Goal: Task Accomplishment & Management: Manage account settings

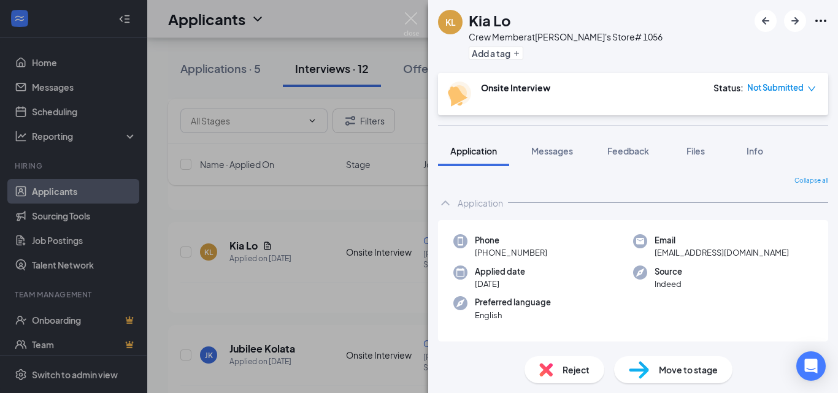
scroll to position [465, 0]
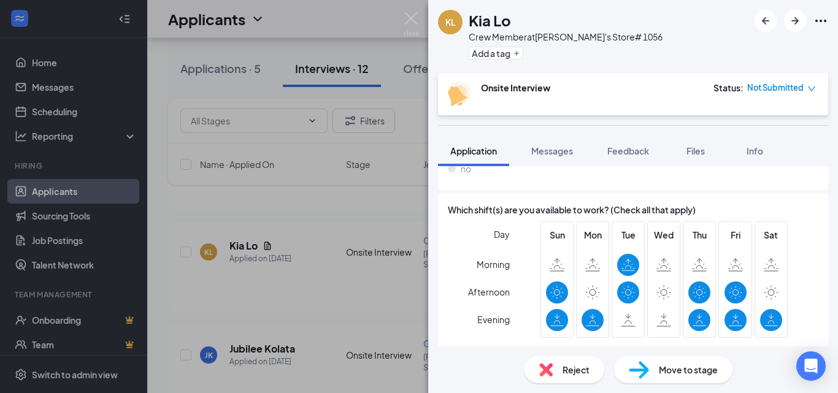
click at [570, 375] on span "Reject" at bounding box center [575, 369] width 27 height 13
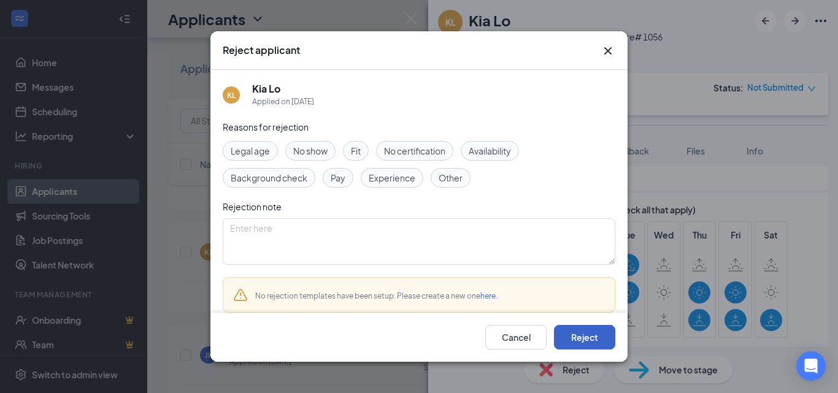
click at [575, 338] on button "Reject" at bounding box center [584, 337] width 61 height 25
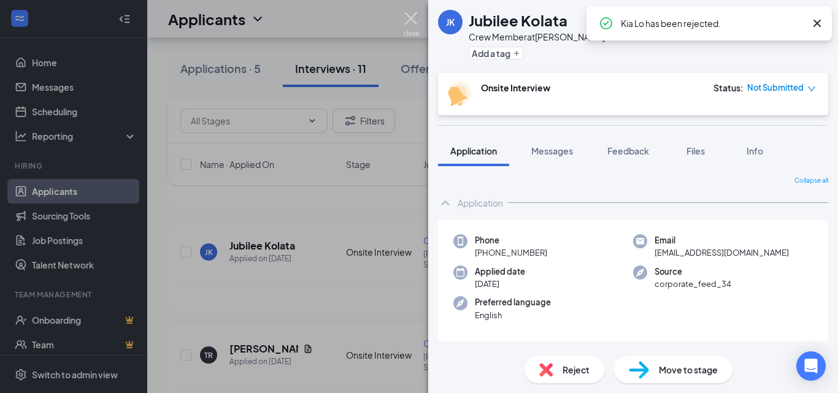
click at [411, 20] on img at bounding box center [411, 24] width 15 height 24
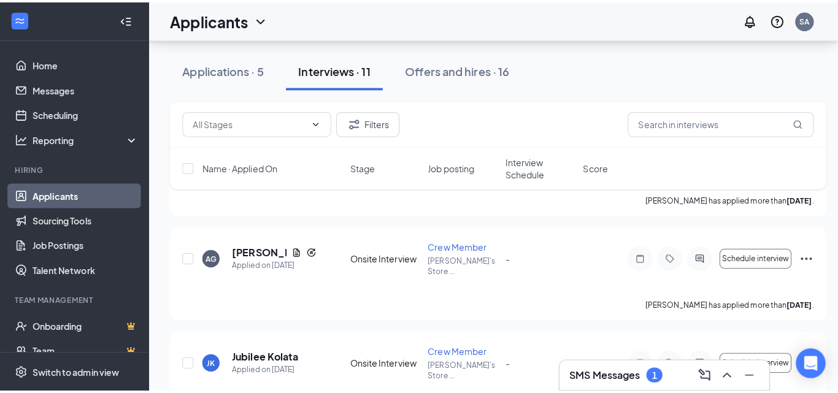
scroll to position [243, 0]
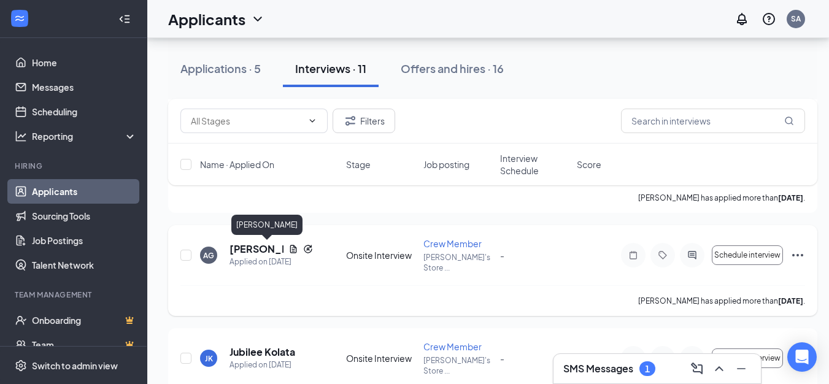
click at [248, 250] on h5 "[PERSON_NAME]" at bounding box center [256, 248] width 54 height 13
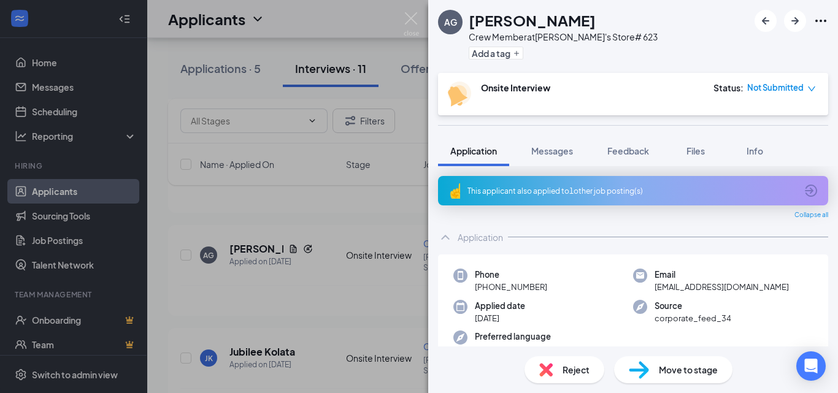
click at [811, 191] on div "This applicant also applied to 1 other job posting(s)" at bounding box center [633, 190] width 390 height 29
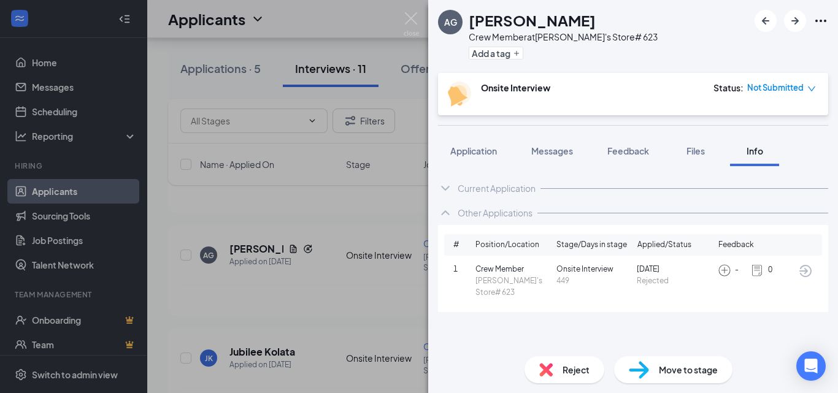
click at [802, 273] on icon "ArrowCircle" at bounding box center [805, 271] width 15 height 15
click at [458, 150] on span "Application" at bounding box center [473, 150] width 47 height 11
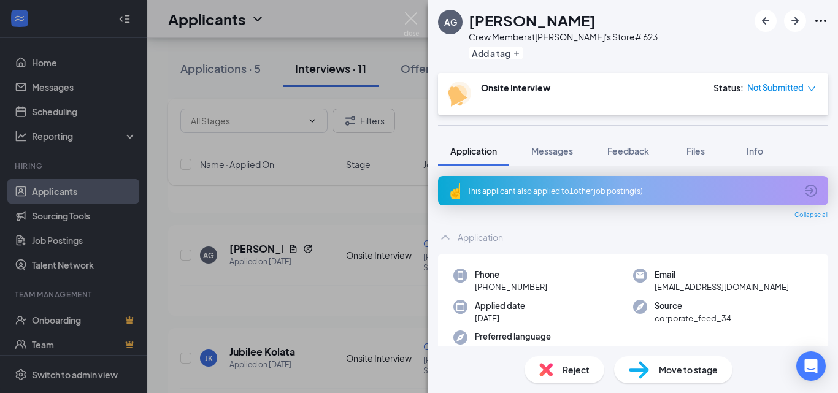
drag, startPoint x: 486, startPoint y: 286, endPoint x: 571, endPoint y: 289, distance: 85.3
click at [571, 289] on div "Phone [PHONE_NUMBER]" at bounding box center [543, 281] width 180 height 25
copy span "[PHONE_NUMBER]"
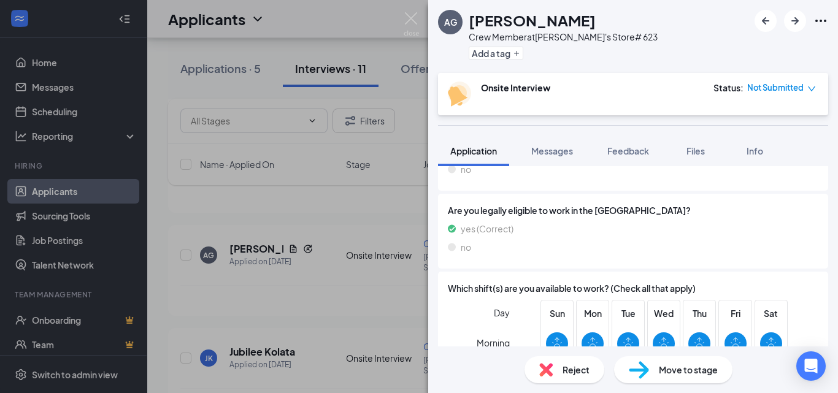
scroll to position [377, 0]
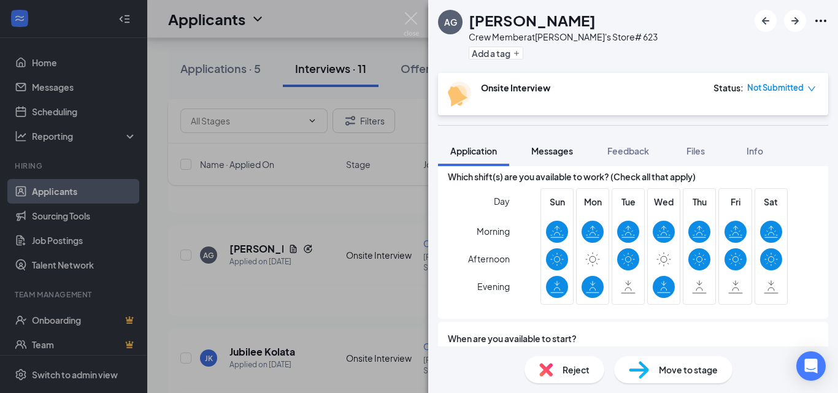
click at [553, 147] on span "Messages" at bounding box center [552, 150] width 42 height 11
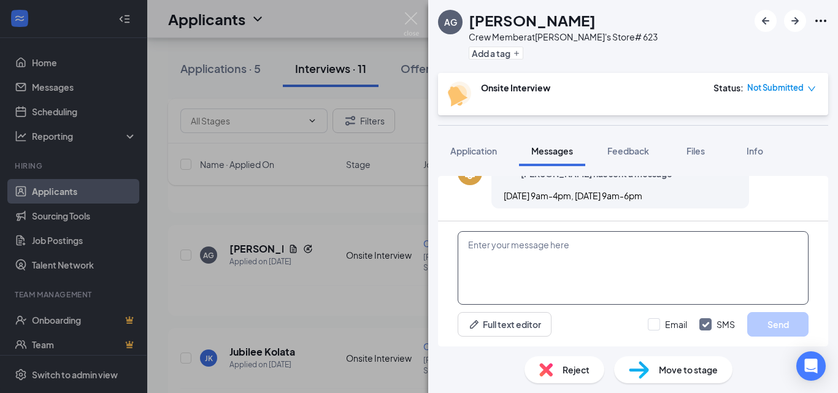
scroll to position [279, 0]
click at [515, 253] on textarea at bounding box center [633, 268] width 351 height 74
paste textarea "Hi there! If you are interested in the position at [PERSON_NAME]'s, please cont…"
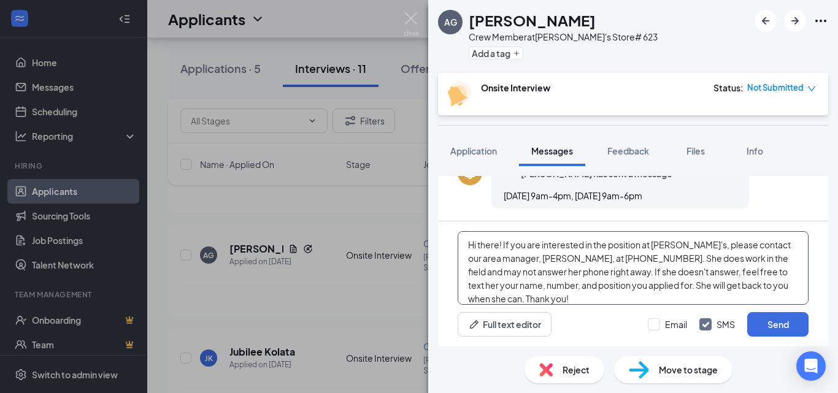
scroll to position [13, 0]
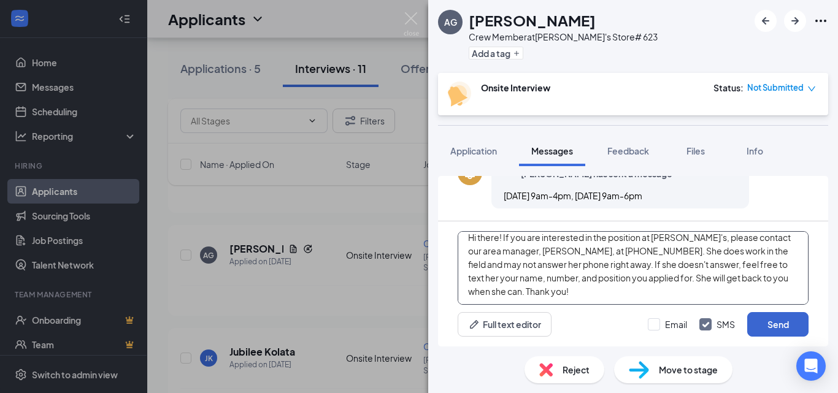
type textarea "Hi there! If you are interested in the position at [PERSON_NAME]'s, please cont…"
click at [770, 324] on button "Send" at bounding box center [777, 324] width 61 height 25
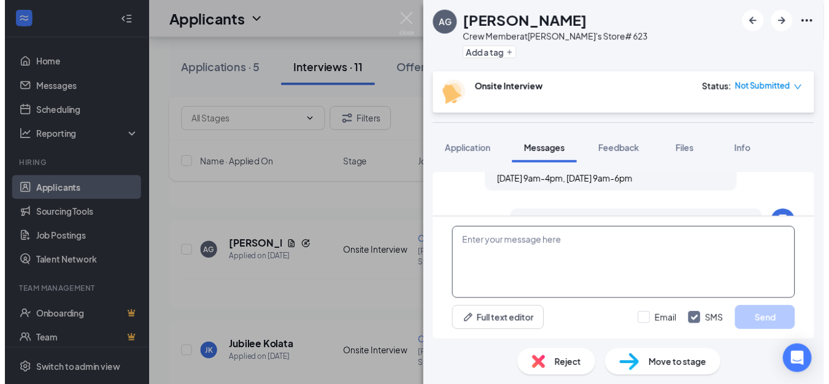
scroll to position [413, 0]
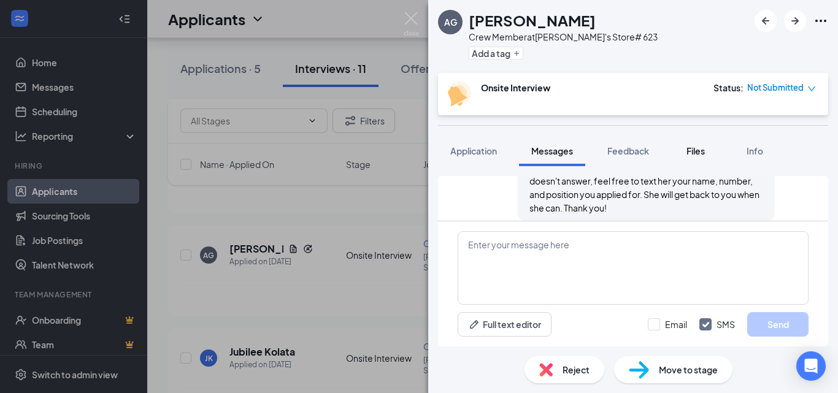
click at [692, 151] on span "Files" at bounding box center [695, 150] width 18 height 11
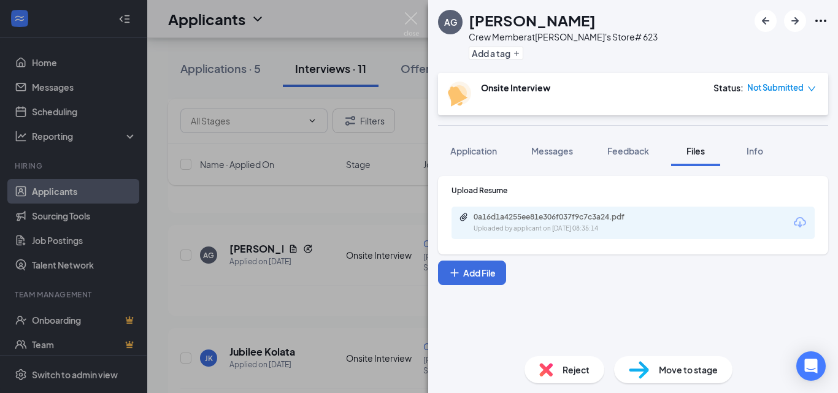
click at [797, 223] on div "0a16d1a4255ee81e306f037f9c7c3a24.pdf Uploaded by applicant on [DATE] 08:35:14" at bounding box center [632, 223] width 363 height 33
click at [797, 223] on icon "Download" at bounding box center [799, 222] width 15 height 15
click at [418, 25] on img at bounding box center [411, 24] width 15 height 24
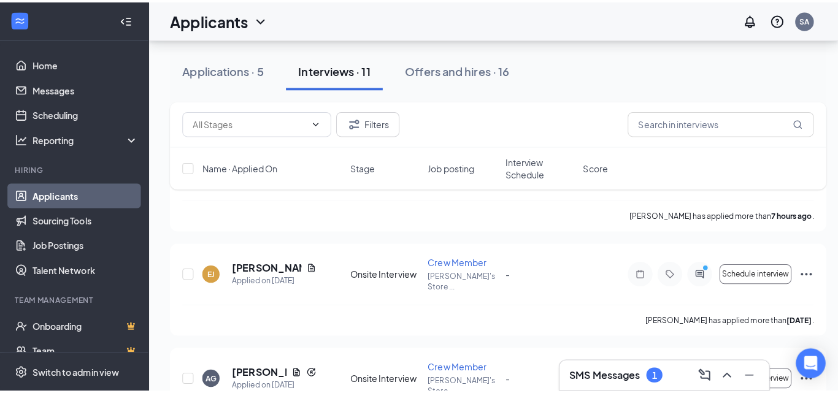
scroll to position [67, 0]
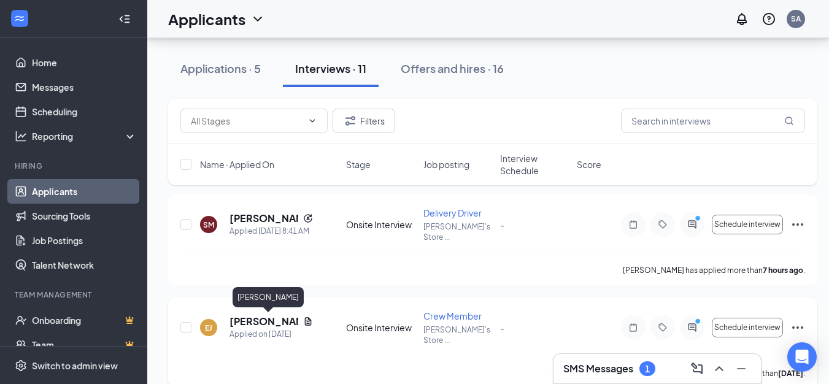
click at [256, 320] on h5 "[PERSON_NAME]" at bounding box center [263, 321] width 69 height 13
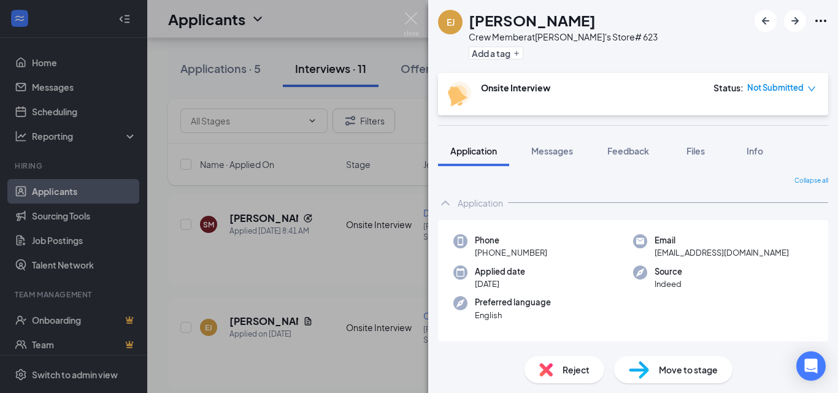
click at [568, 365] on span "Reject" at bounding box center [575, 369] width 27 height 13
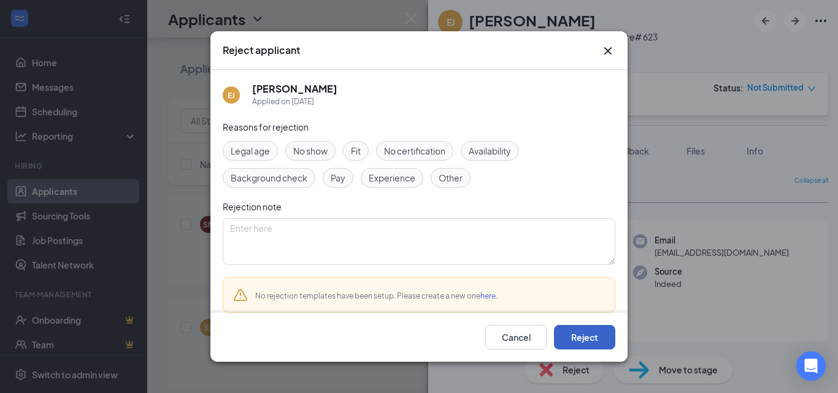
click at [600, 339] on button "Reject" at bounding box center [584, 337] width 61 height 25
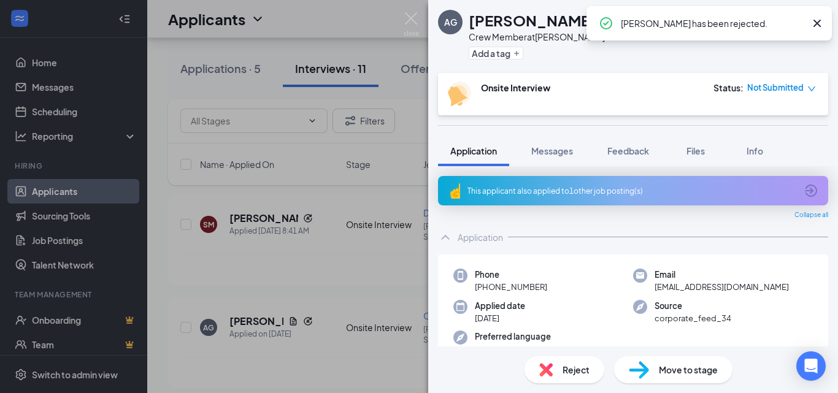
click at [410, 12] on div "AG [PERSON_NAME] Crew Member at [PERSON_NAME]'s Store# 623 Add a tag Onsite Int…" at bounding box center [419, 196] width 838 height 393
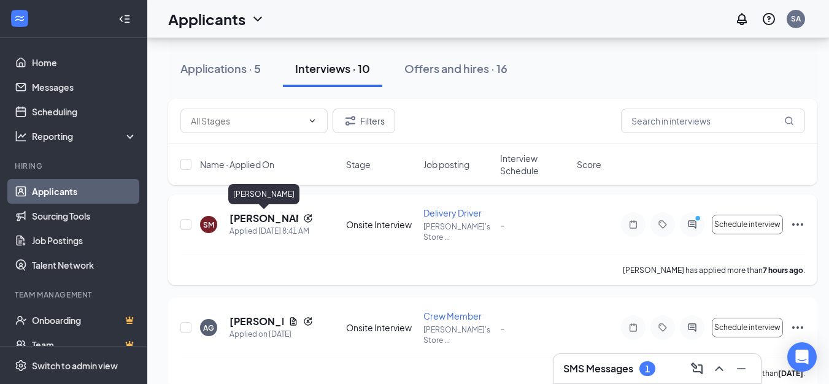
click at [267, 218] on h5 "[PERSON_NAME]" at bounding box center [263, 218] width 69 height 13
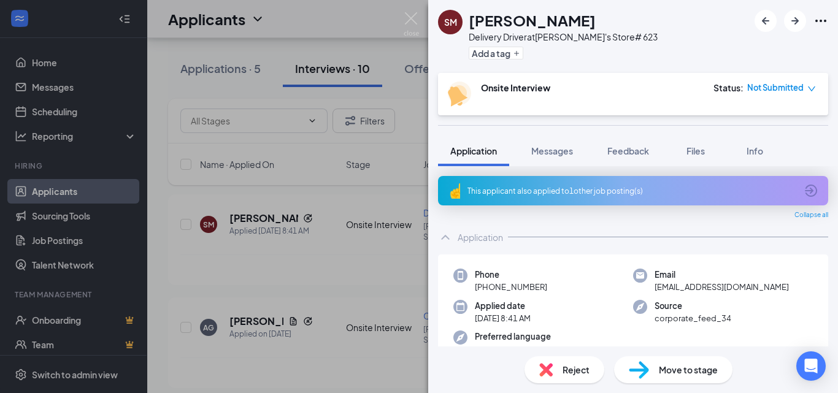
click at [727, 186] on div "This applicant also applied to 1 other job posting(s)" at bounding box center [631, 191] width 329 height 10
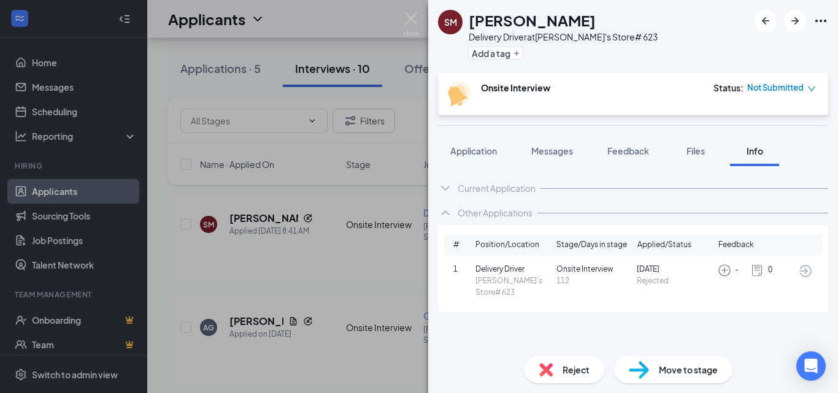
click at [803, 273] on icon "ArrowCircle" at bounding box center [805, 271] width 15 height 15
click at [692, 159] on button "Files" at bounding box center [695, 151] width 49 height 31
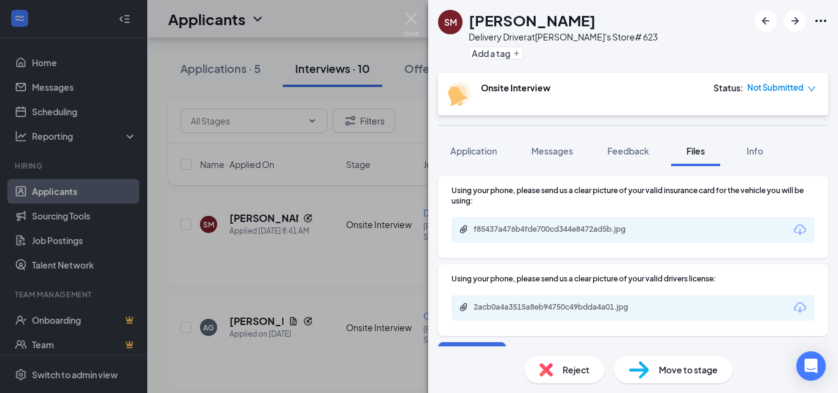
click at [797, 310] on icon "Download" at bounding box center [799, 308] width 15 height 15
click at [792, 232] on icon "Download" at bounding box center [799, 230] width 15 height 15
click at [465, 155] on span "Application" at bounding box center [473, 150] width 47 height 11
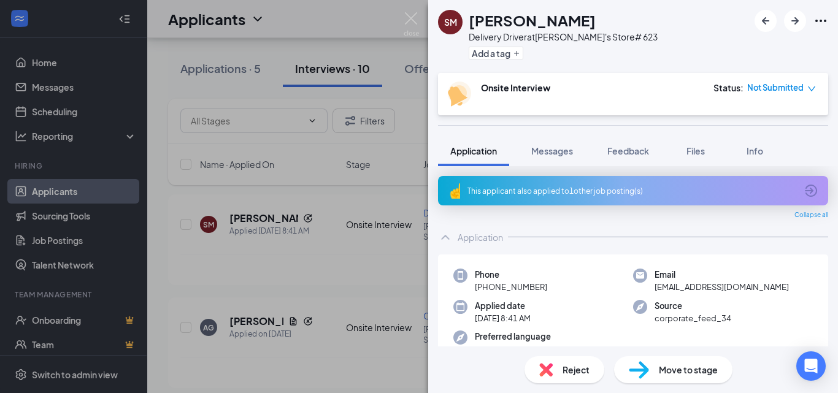
click at [803, 182] on div "This applicant also applied to 1 other job posting(s)" at bounding box center [633, 190] width 390 height 29
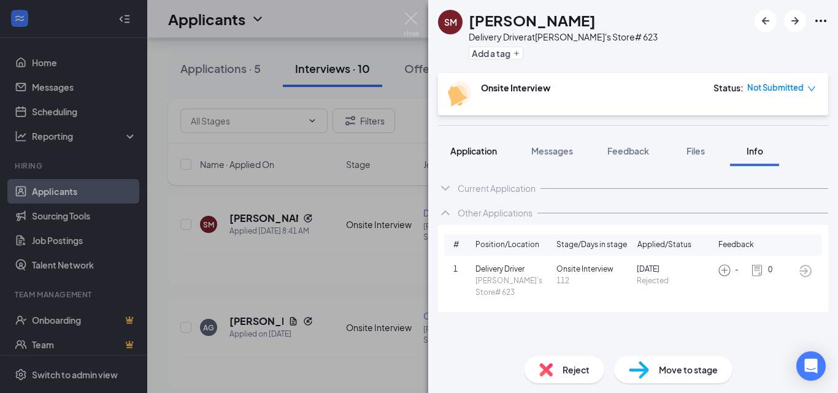
click at [493, 143] on button "Application" at bounding box center [473, 151] width 71 height 31
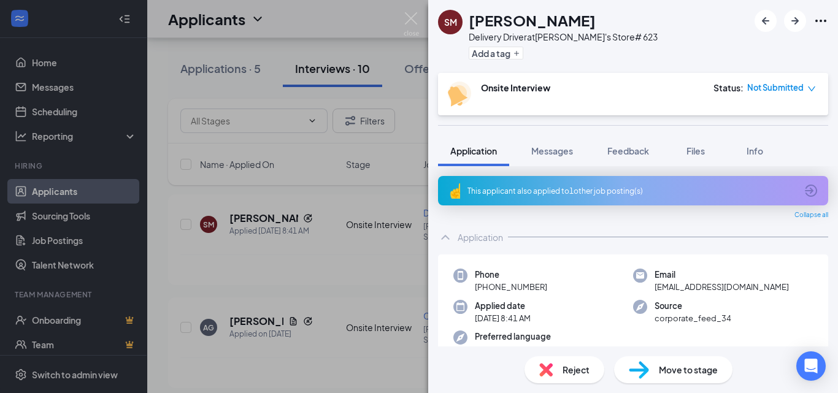
drag, startPoint x: 485, startPoint y: 286, endPoint x: 547, endPoint y: 286, distance: 62.6
click at [547, 286] on div "Phone [PHONE_NUMBER]" at bounding box center [543, 281] width 180 height 25
copy span "[PHONE_NUMBER]"
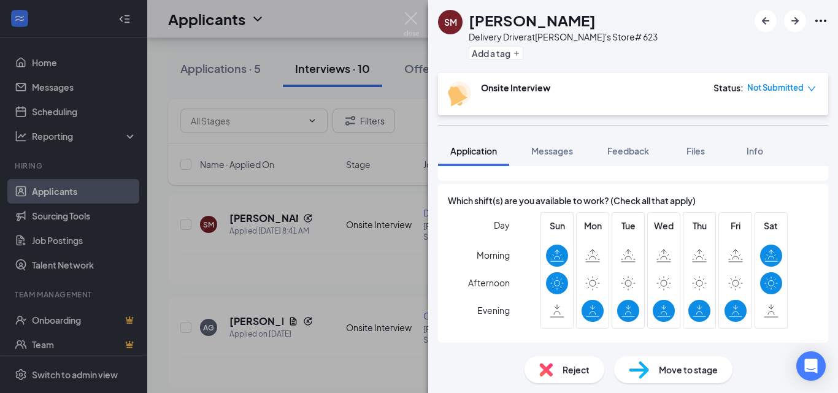
scroll to position [569, 0]
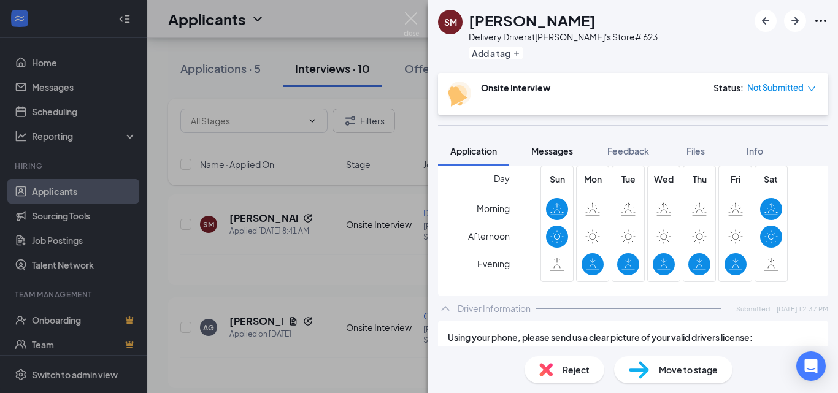
click at [569, 156] on div "Messages" at bounding box center [552, 151] width 42 height 12
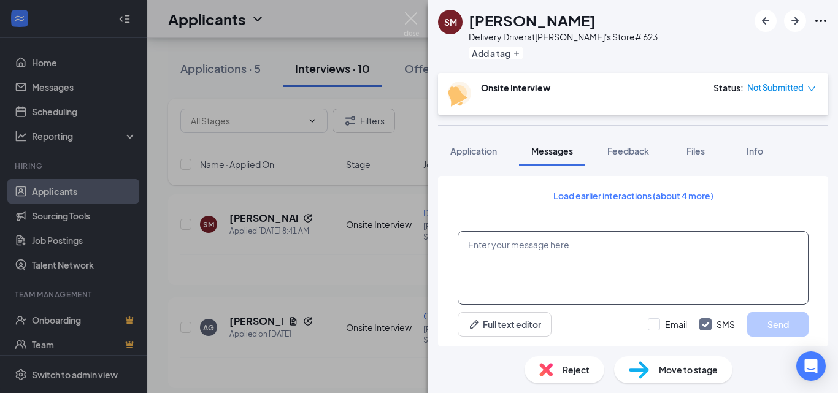
click at [579, 246] on textarea at bounding box center [633, 268] width 351 height 74
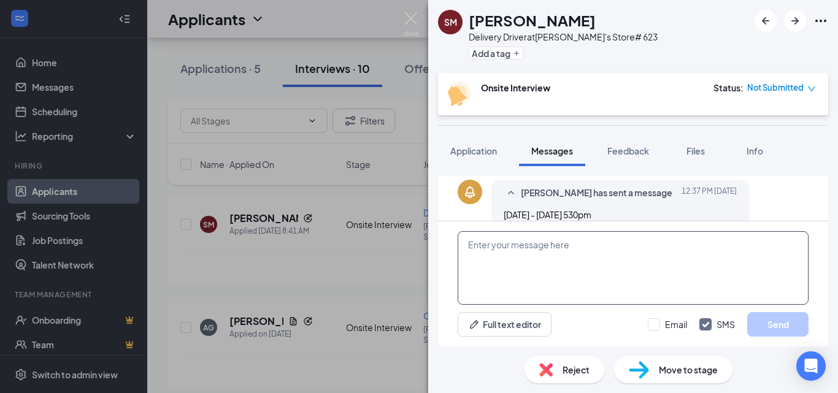
paste textarea "Hi there! If you are interested in the position at [PERSON_NAME]'s, please cont…"
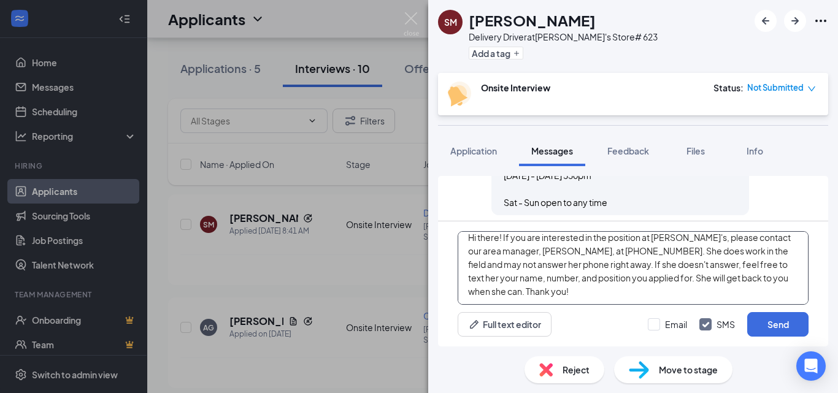
scroll to position [527, 0]
type textarea "Hi there! If you are interested in the position at [PERSON_NAME]'s, please cont…"
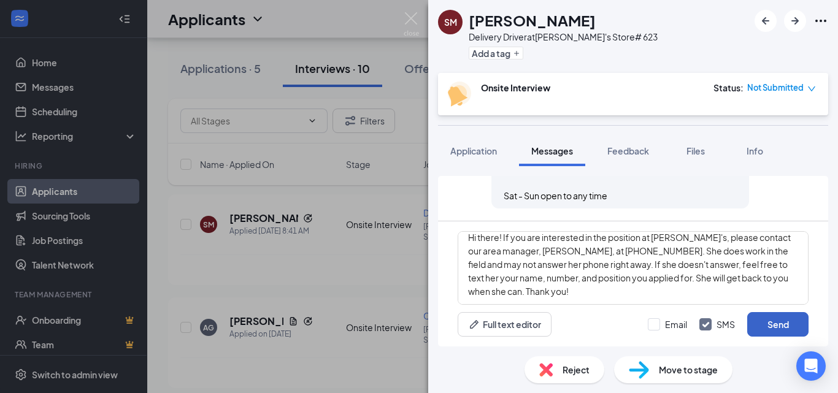
click at [786, 323] on button "Send" at bounding box center [777, 324] width 61 height 25
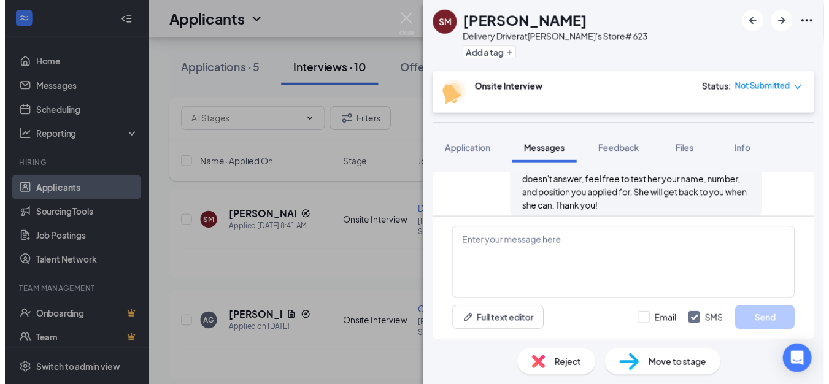
scroll to position [673, 0]
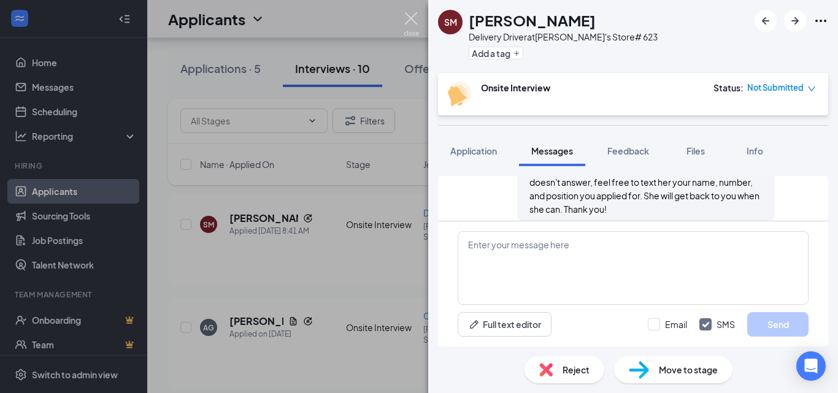
click at [404, 14] on img at bounding box center [411, 24] width 15 height 24
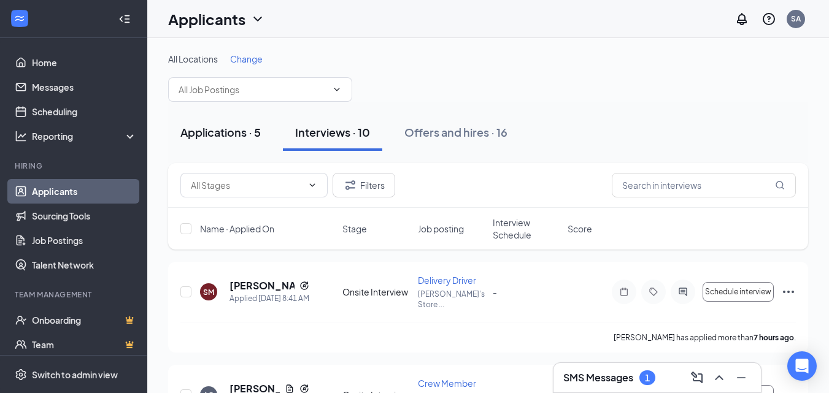
click at [218, 142] on button "Applications · 5" at bounding box center [220, 132] width 105 height 37
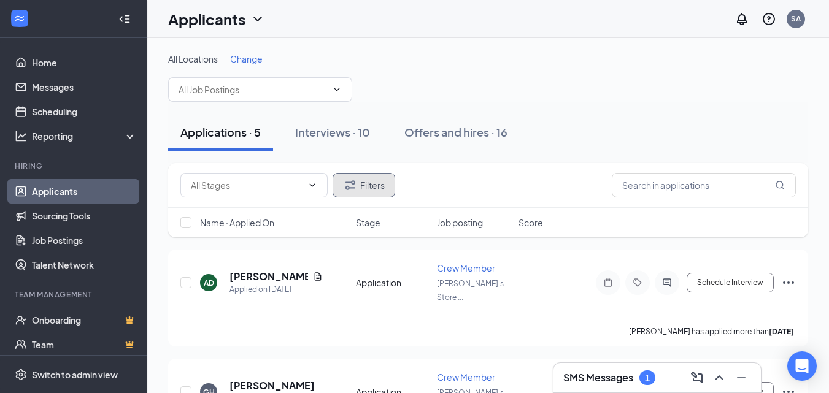
click at [360, 181] on button "Filters" at bounding box center [363, 185] width 63 height 25
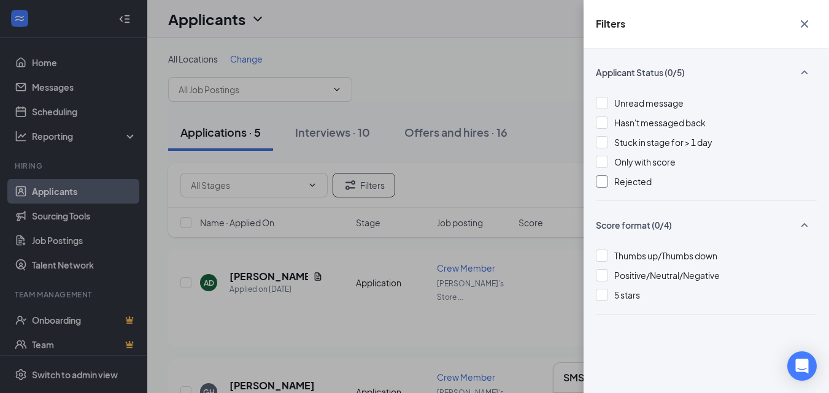
click at [630, 180] on span "Rejected" at bounding box center [632, 181] width 37 height 11
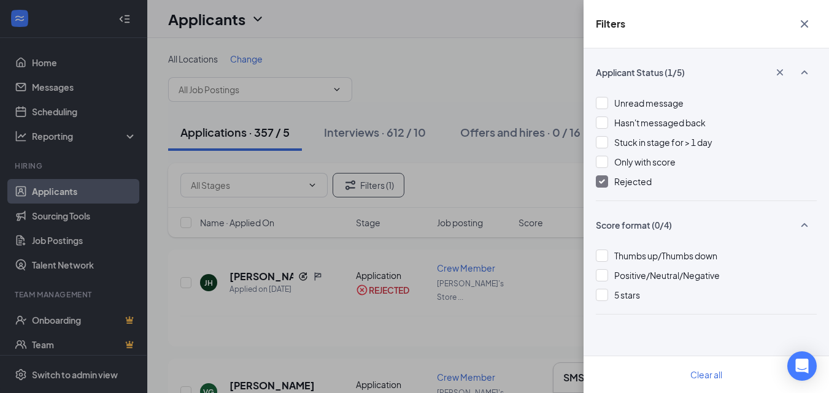
click at [507, 60] on div "Filters Applicant Status (1/5) Unread message Hasn't messaged back Stuck in sta…" at bounding box center [414, 196] width 829 height 393
click at [801, 23] on icon "Cross" at bounding box center [804, 24] width 15 height 15
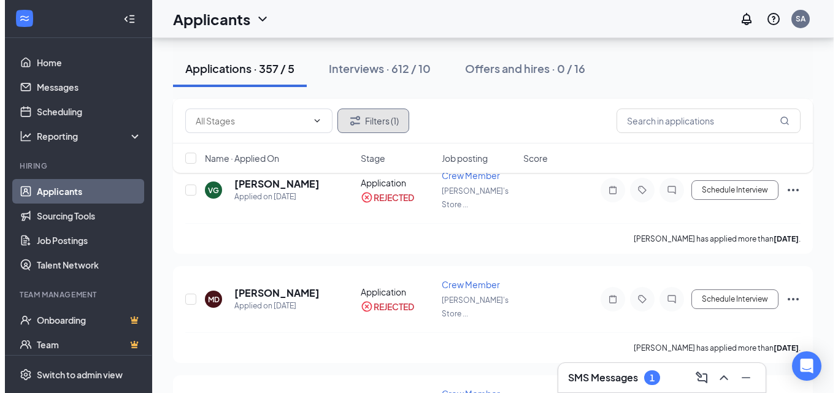
scroll to position [187, 0]
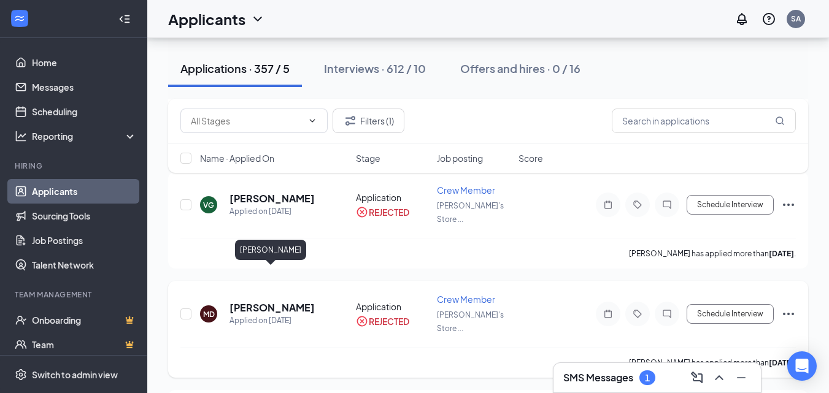
click at [284, 301] on h5 "[PERSON_NAME]" at bounding box center [271, 307] width 85 height 13
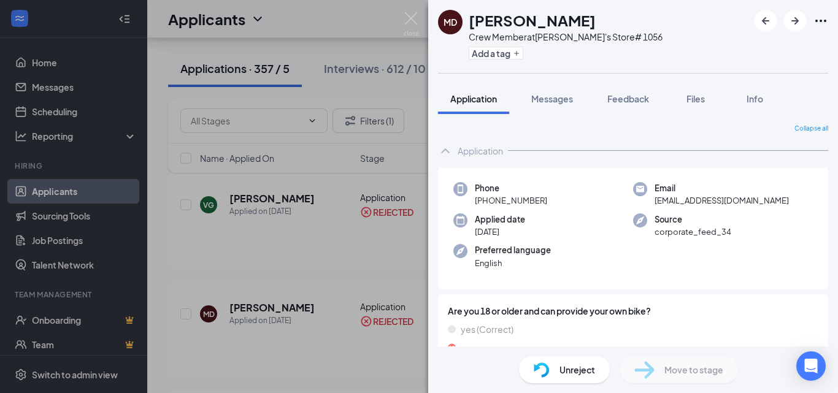
drag, startPoint x: 485, startPoint y: 199, endPoint x: 546, endPoint y: 196, distance: 61.4
click at [546, 196] on div "Phone [PHONE_NUMBER]" at bounding box center [543, 194] width 180 height 25
copy span "[PHONE_NUMBER]"
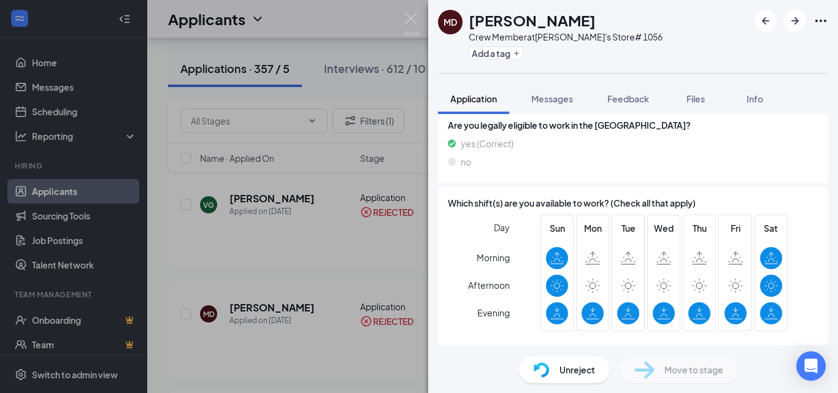
scroll to position [421, 0]
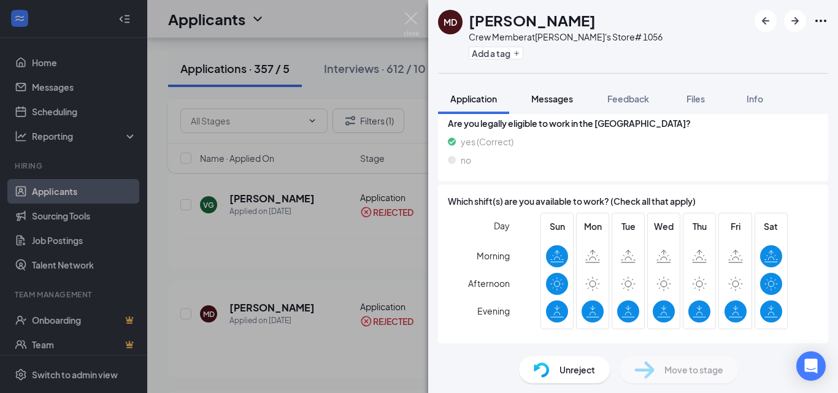
click at [542, 93] on span "Messages" at bounding box center [552, 98] width 42 height 11
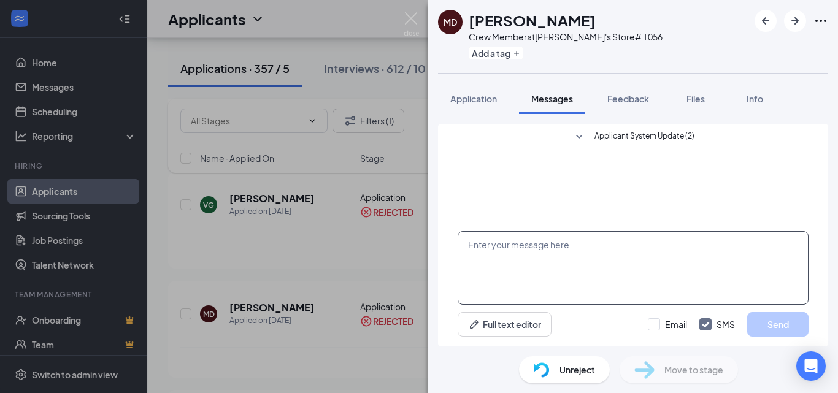
click at [514, 246] on textarea at bounding box center [633, 268] width 351 height 74
paste textarea "Hi there! If you are interested in the position at [PERSON_NAME]'s, please cont…"
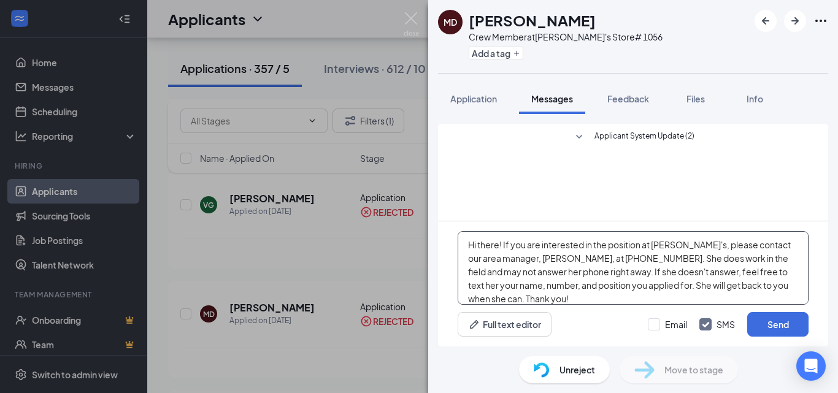
scroll to position [13, 0]
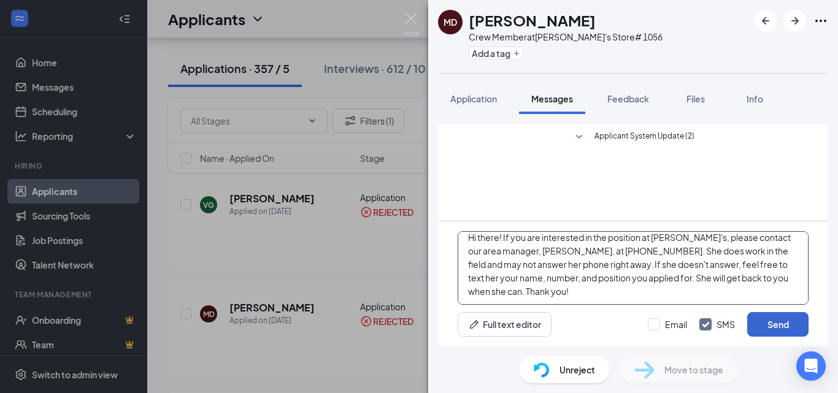
type textarea "Hi there! If you are interested in the position at [PERSON_NAME]'s, please cont…"
click at [775, 321] on button "Send" at bounding box center [777, 324] width 61 height 25
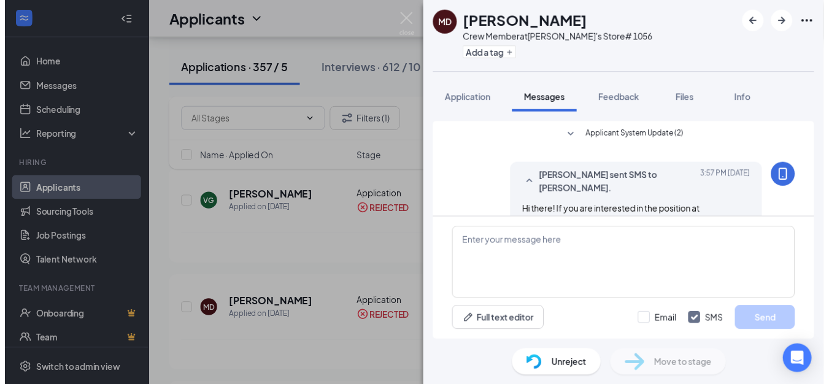
scroll to position [85, 0]
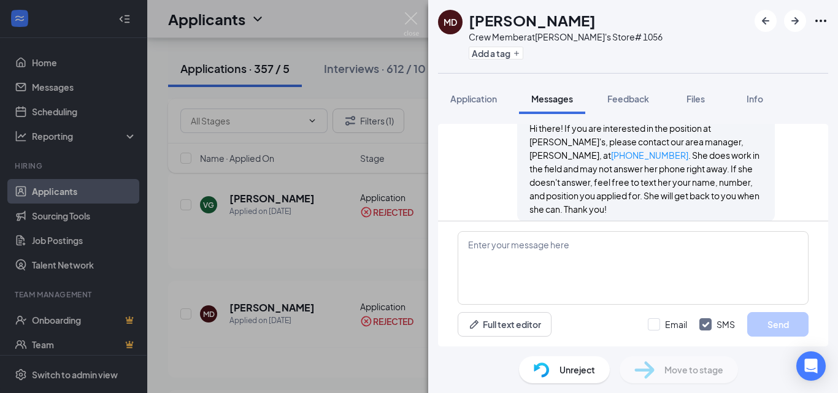
click at [591, 378] on div "Unreject" at bounding box center [564, 369] width 91 height 27
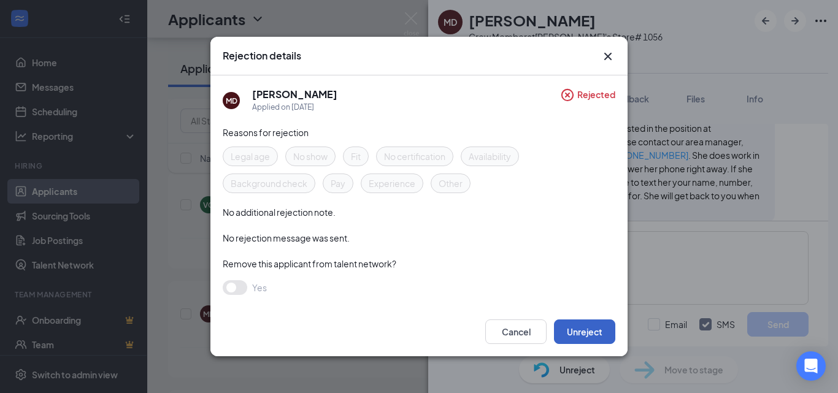
click at [592, 329] on button "Unreject" at bounding box center [584, 332] width 61 height 25
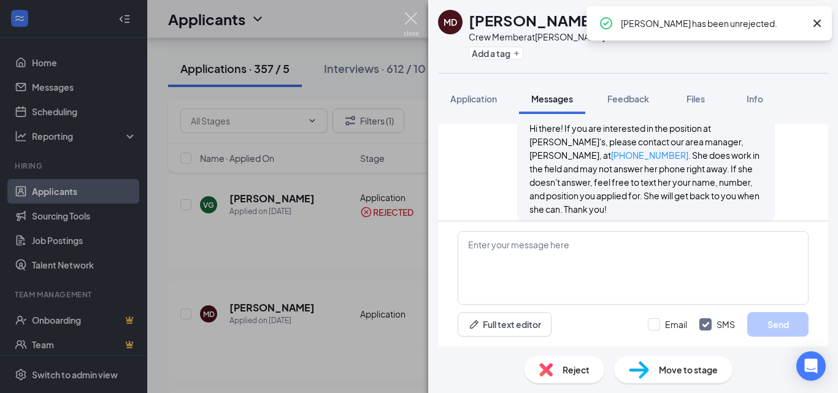
click at [417, 15] on img at bounding box center [411, 24] width 15 height 24
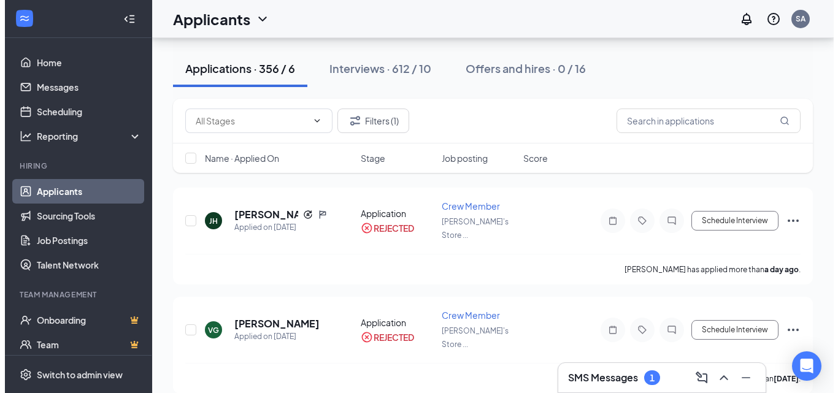
scroll to position [66, 0]
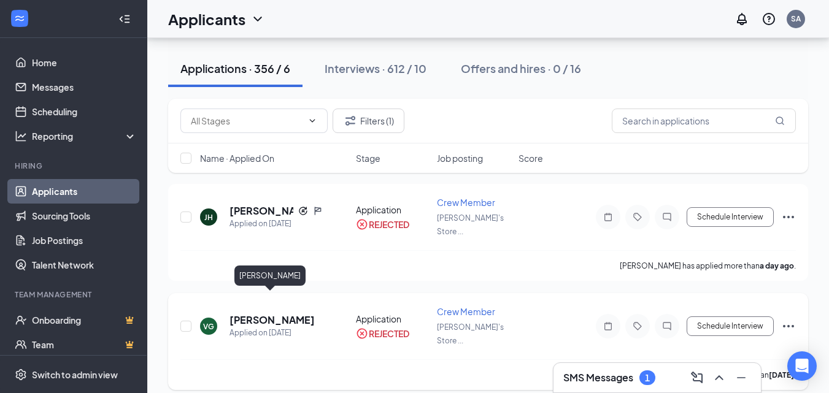
click at [280, 313] on h5 "[PERSON_NAME]" at bounding box center [271, 319] width 85 height 13
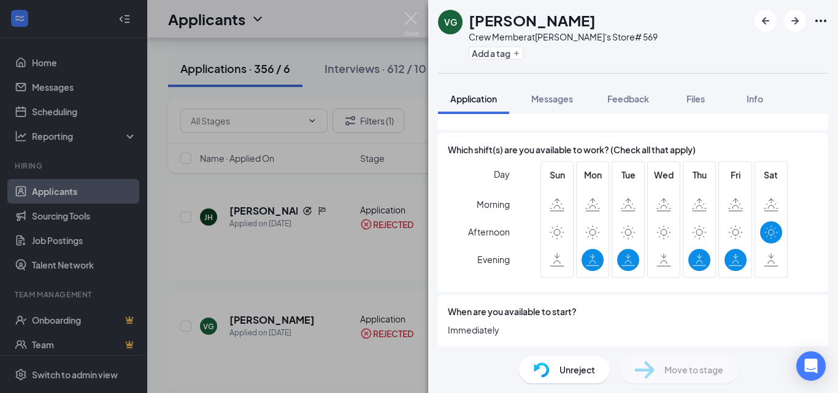
scroll to position [107, 0]
